Goal: Consume media (video, audio)

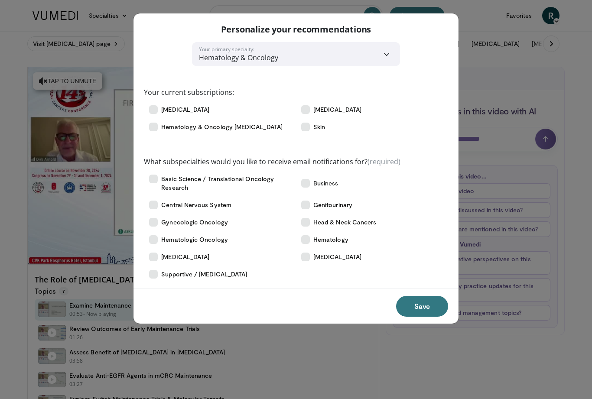
click at [389, 55] on select "**********" at bounding box center [296, 54] width 208 height 24
select select "****"
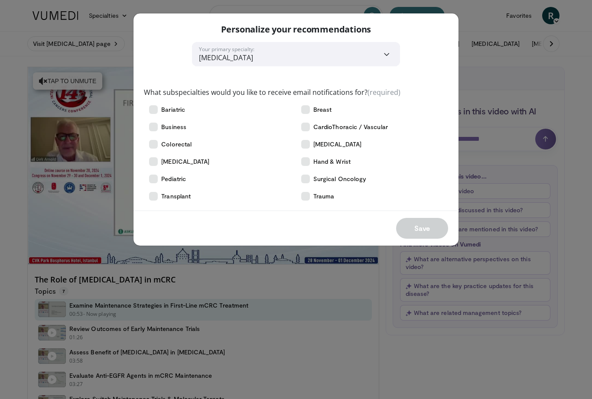
click at [308, 110] on icon at bounding box center [305, 109] width 9 height 9
click at [314, 182] on span "Surgical Oncology" at bounding box center [339, 179] width 53 height 9
click at [156, 163] on icon at bounding box center [153, 161] width 9 height 9
click at [154, 142] on icon at bounding box center [153, 144] width 9 height 9
click at [150, 121] on label "Business" at bounding box center [220, 126] width 152 height 17
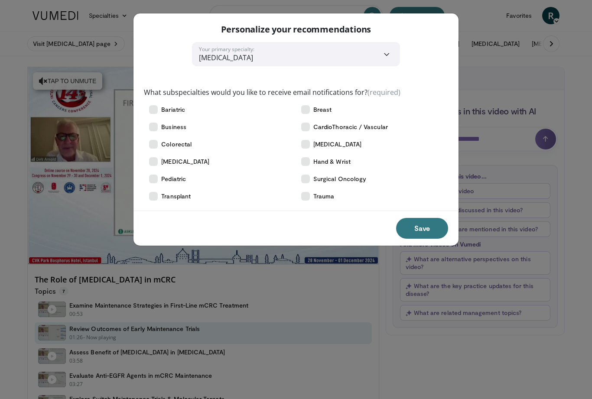
click at [161, 193] on label "Transplant" at bounding box center [220, 196] width 152 height 17
click at [313, 142] on label "[MEDICAL_DATA]" at bounding box center [372, 144] width 152 height 17
click at [308, 198] on icon at bounding box center [305, 196] width 9 height 9
click at [434, 224] on button "Save" at bounding box center [422, 228] width 52 height 21
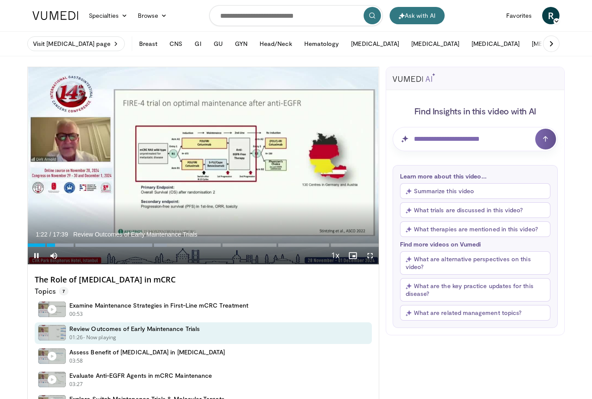
click at [187, 159] on div "10 seconds Tap to unmute" at bounding box center [203, 165] width 351 height 197
click at [130, 203] on div "10 seconds Tap to unmute" at bounding box center [203, 165] width 351 height 197
click at [59, 245] on div "Progress Bar" at bounding box center [43, 244] width 31 height 3
click at [36, 246] on div "Progress Bar" at bounding box center [43, 244] width 31 height 3
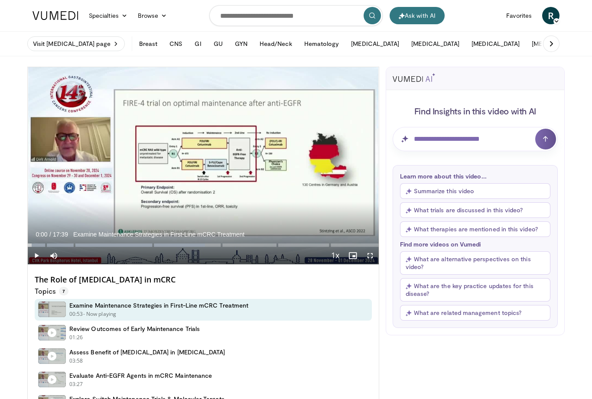
click at [34, 244] on div "Progress Bar" at bounding box center [118, 244] width 173 height 3
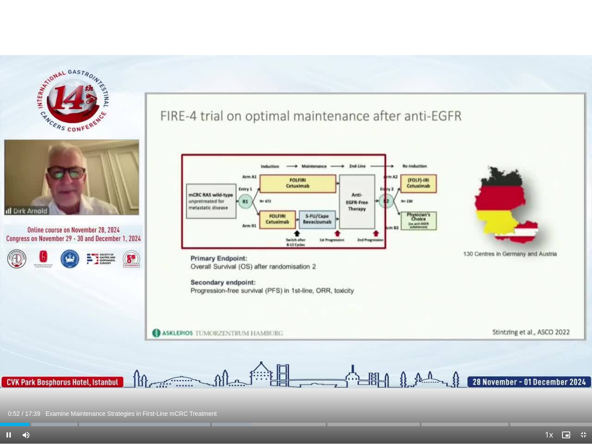
click at [461, 306] on div "10 seconds Tap to unmute" at bounding box center [296, 221] width 592 height 443
click at [546, 399] on span "Video Player" at bounding box center [548, 434] width 12 height 17
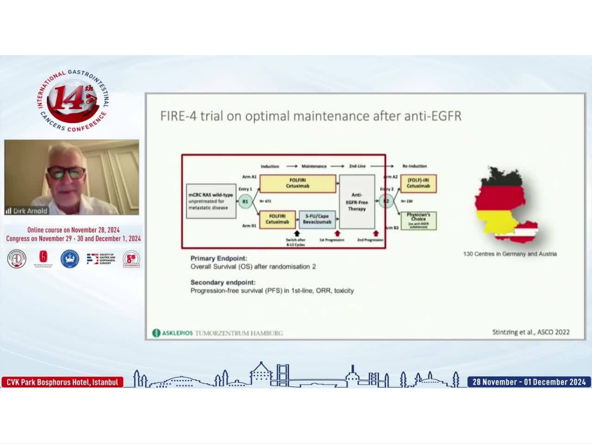
click at [269, 322] on div "10 seconds Tap to unmute" at bounding box center [296, 221] width 592 height 443
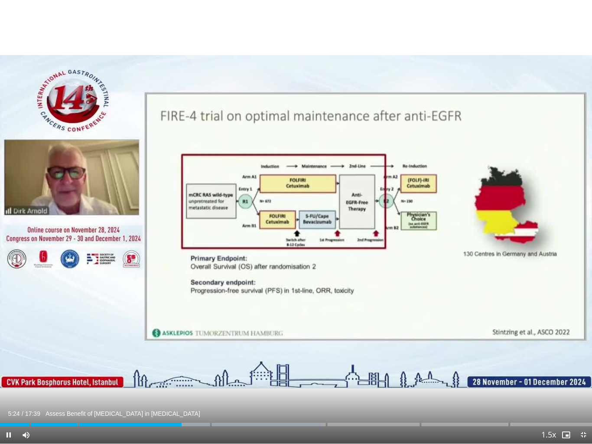
click at [244, 399] on div "Current Time 5:24 / Duration 17:39 Assess Benefit of [MEDICAL_DATA] in [MEDICAL…" at bounding box center [296, 434] width 592 height 17
